Goal: Obtain resource: Obtain resource

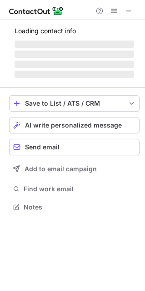
scroll to position [220, 145]
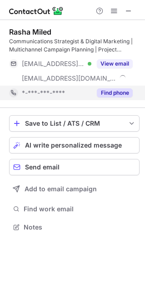
click at [110, 94] on button "Find phone" at bounding box center [115, 92] width 36 height 9
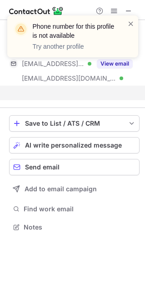
scroll to position [206, 145]
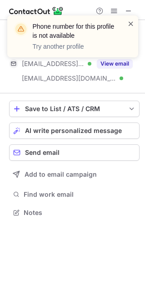
click at [131, 20] on span at bounding box center [130, 23] width 7 height 9
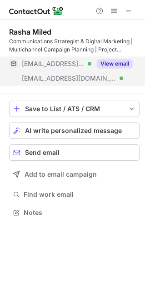
click at [116, 64] on button "View email" at bounding box center [115, 63] width 36 height 9
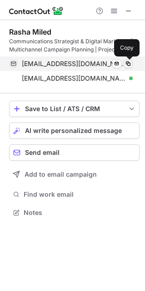
click at [130, 61] on span at bounding box center [128, 63] width 7 height 7
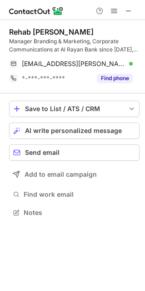
scroll to position [206, 145]
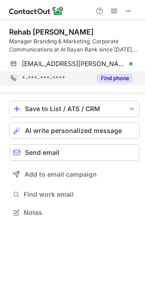
click at [121, 80] on button "Find phone" at bounding box center [115, 78] width 36 height 9
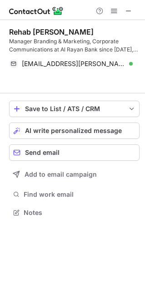
scroll to position [191, 145]
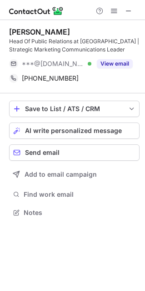
scroll to position [206, 145]
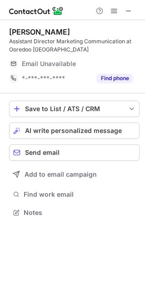
scroll to position [206, 145]
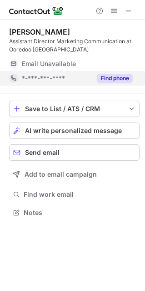
click at [115, 79] on button "Find phone" at bounding box center [115, 78] width 36 height 9
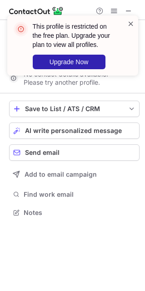
click at [133, 22] on span at bounding box center [130, 23] width 7 height 9
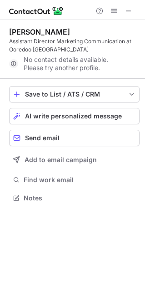
scroll to position [191, 145]
click at [129, 10] on span at bounding box center [128, 10] width 7 height 7
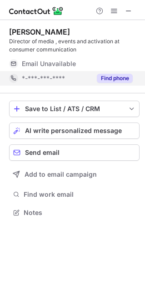
scroll to position [206, 145]
click at [106, 80] on button "Find phone" at bounding box center [115, 78] width 36 height 9
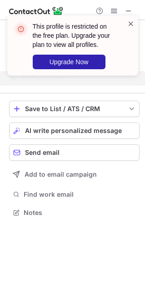
click at [134, 25] on span at bounding box center [130, 23] width 7 height 9
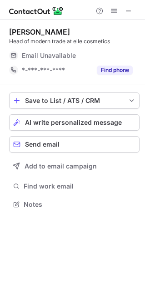
scroll to position [5, 5]
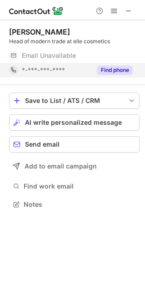
click at [126, 70] on button "Find phone" at bounding box center [115, 70] width 36 height 9
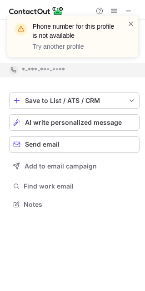
scroll to position [183, 145]
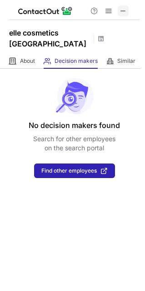
click at [124, 15] on span at bounding box center [123, 10] width 7 height 7
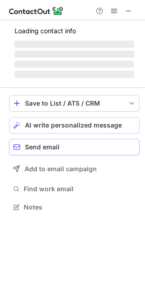
scroll to position [206, 145]
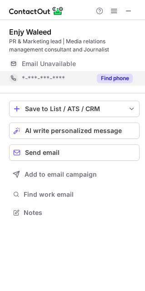
click at [111, 78] on button "Find phone" at bounding box center [115, 78] width 36 height 9
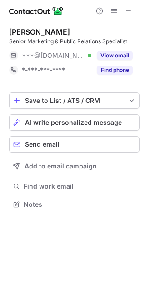
scroll to position [5, 5]
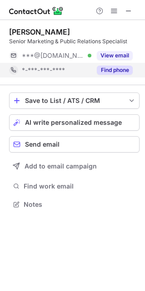
click at [119, 72] on button "Find phone" at bounding box center [115, 70] width 36 height 9
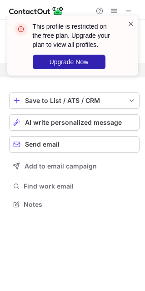
click at [130, 24] on span at bounding box center [130, 23] width 7 height 9
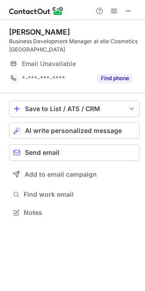
scroll to position [206, 145]
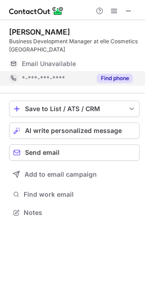
click at [104, 80] on button "Find phone" at bounding box center [115, 78] width 36 height 9
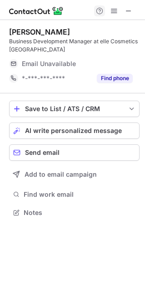
click at [132, 13] on span at bounding box center [128, 10] width 7 height 7
